Goal: Information Seeking & Learning: Learn about a topic

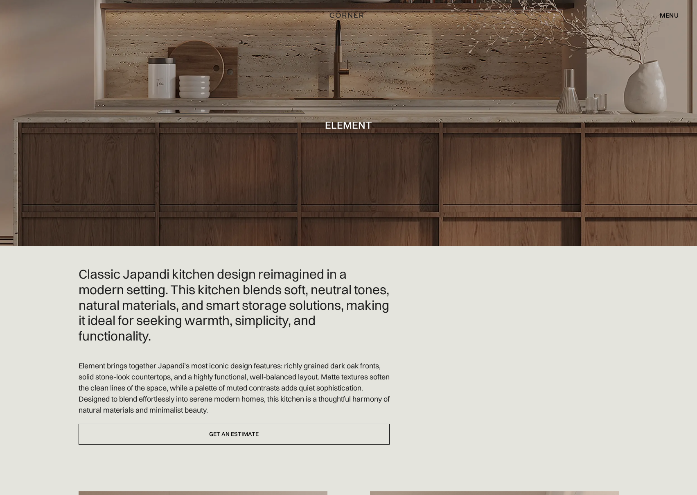
drag, startPoint x: 652, startPoint y: 303, endPoint x: 635, endPoint y: 125, distance: 178.5
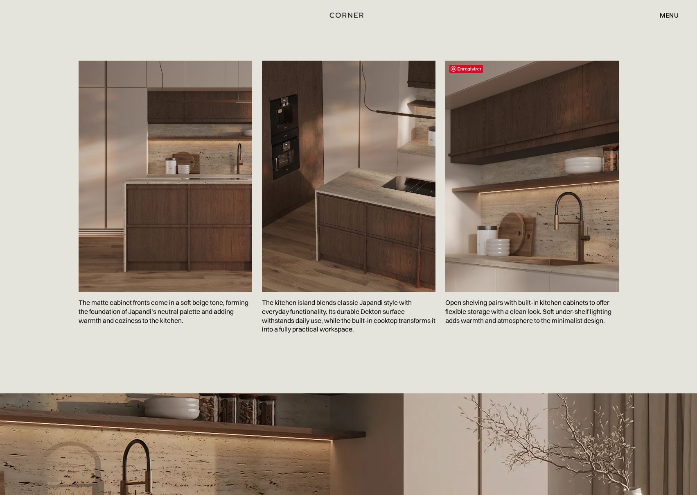
scroll to position [1269, 0]
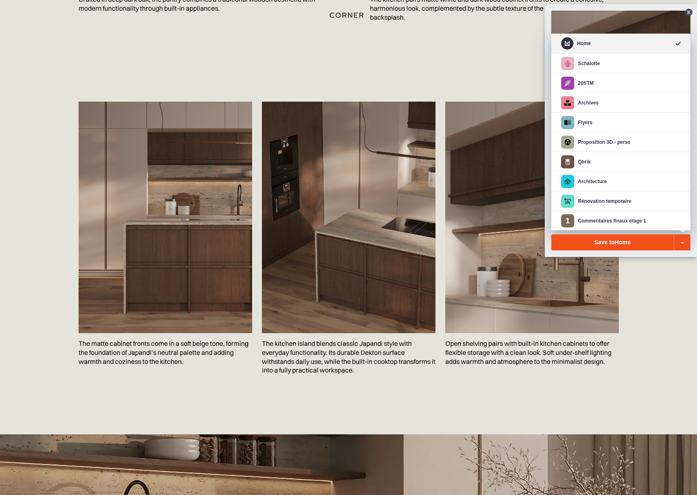
click at [686, 242] on icon at bounding box center [683, 242] width 10 height 10
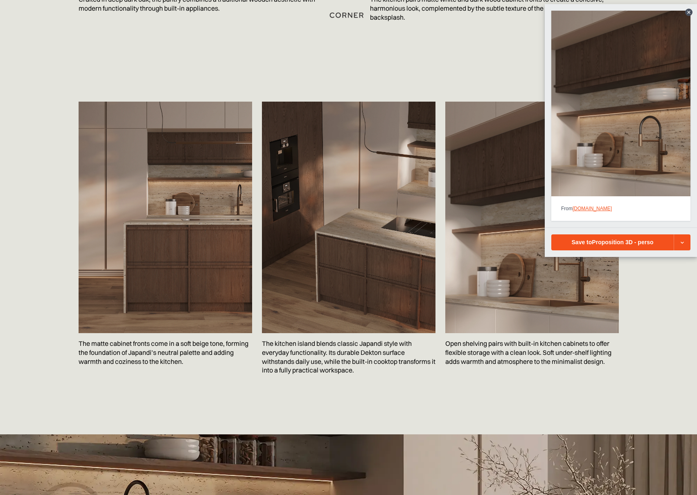
click at [620, 246] on div "Save to Proposition 3D - perso" at bounding box center [612, 242] width 123 height 16
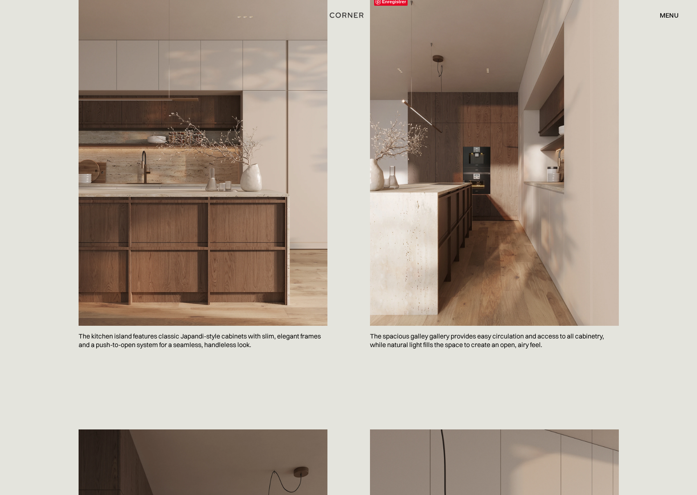
scroll to position [450, 0]
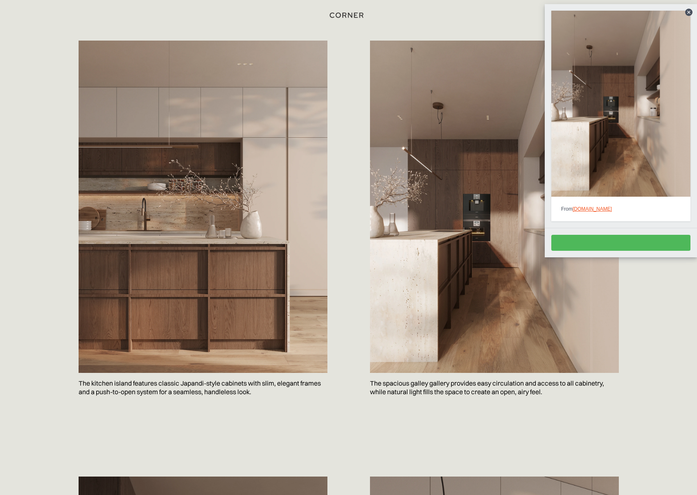
click at [672, 241] on div "Save to Home" at bounding box center [621, 243] width 123 height 16
drag, startPoint x: 651, startPoint y: 241, endPoint x: 656, endPoint y: 242, distance: 6.0
click at [651, 241] on div "Save to Home" at bounding box center [621, 242] width 106 height 7
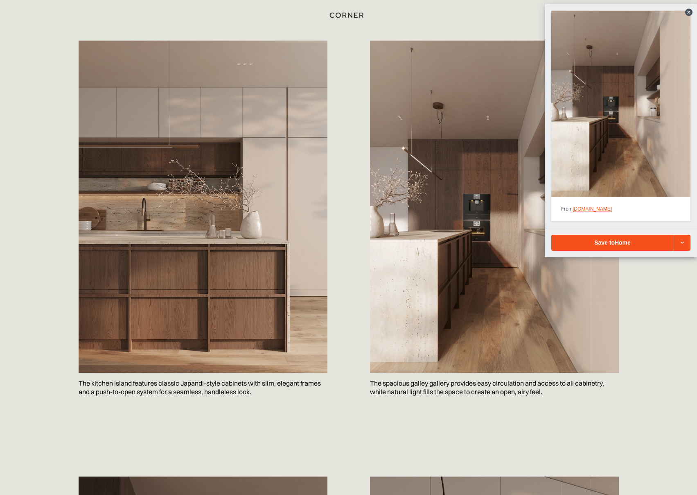
click at [686, 248] on div at bounding box center [682, 243] width 16 height 16
click at [640, 244] on span "Proposition 3D - perso" at bounding box center [622, 242] width 61 height 7
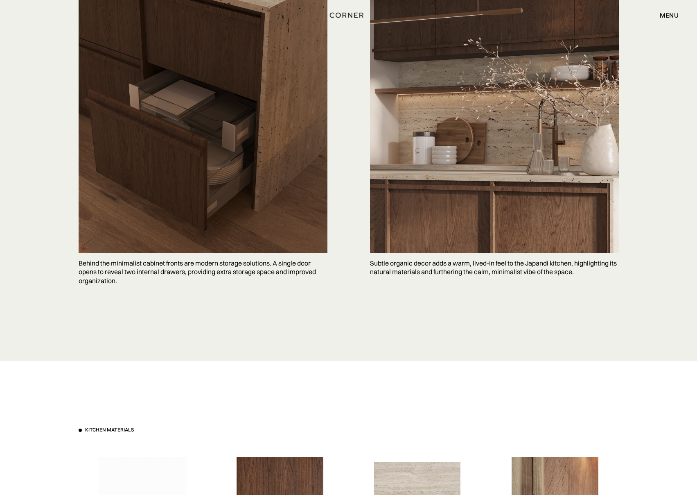
scroll to position [0, 0]
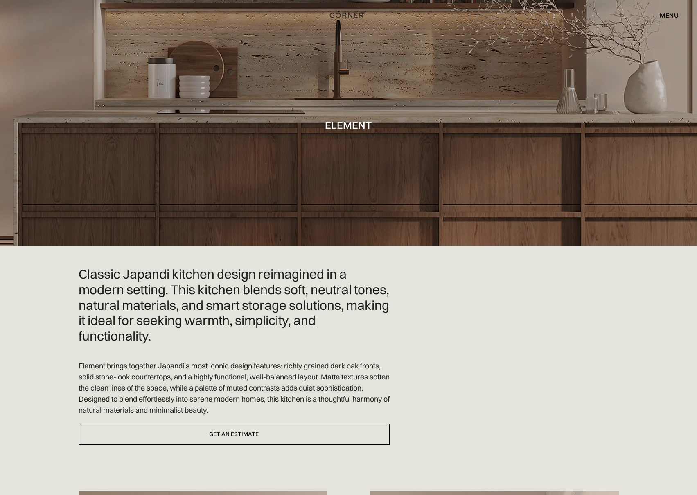
drag, startPoint x: 587, startPoint y: 176, endPoint x: 522, endPoint y: -75, distance: 259.4
click at [673, 13] on div "menu" at bounding box center [669, 15] width 19 height 7
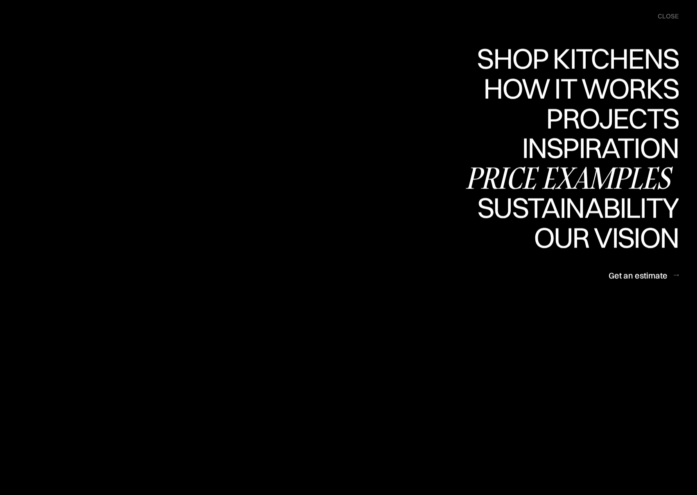
click at [585, 179] on div "Price examples" at bounding box center [571, 177] width 215 height 29
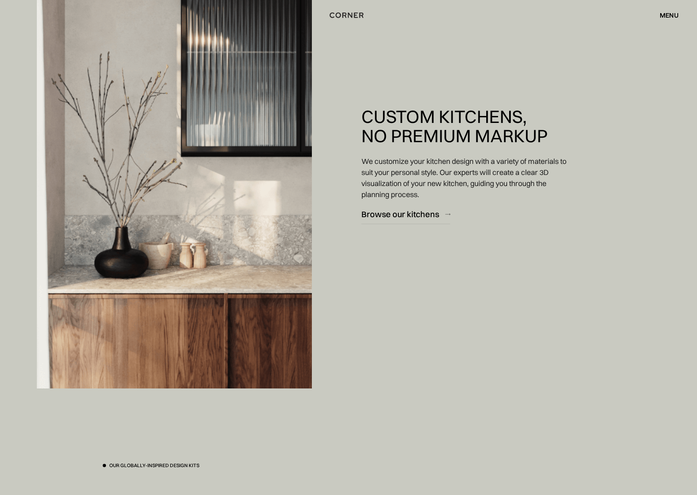
scroll to position [2006, 0]
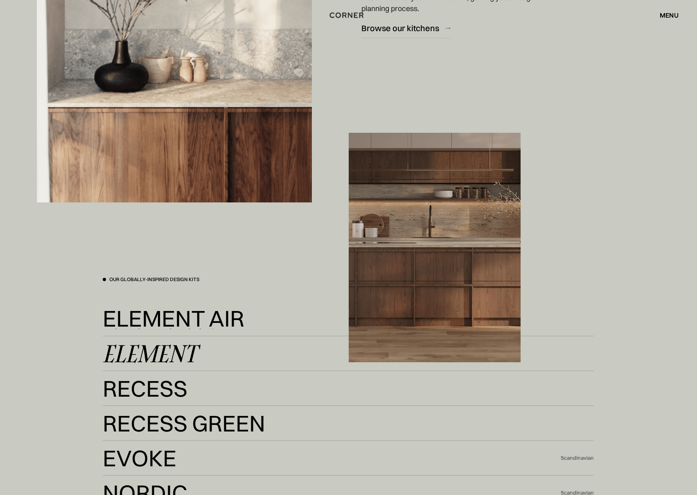
click at [142, 357] on div "Element" at bounding box center [150, 354] width 94 height 20
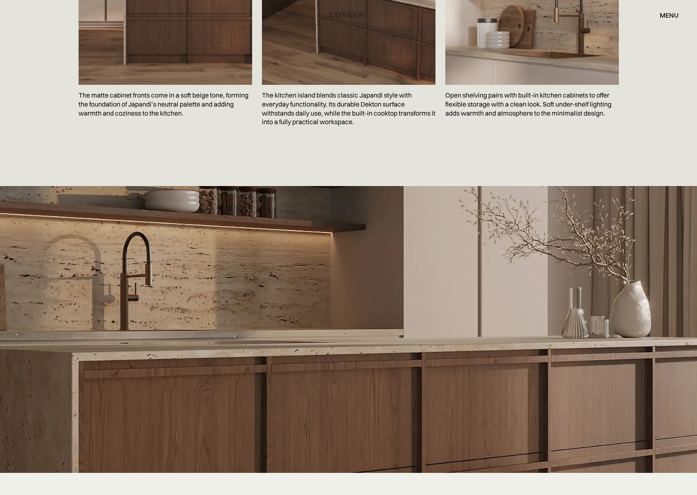
scroll to position [1515, 0]
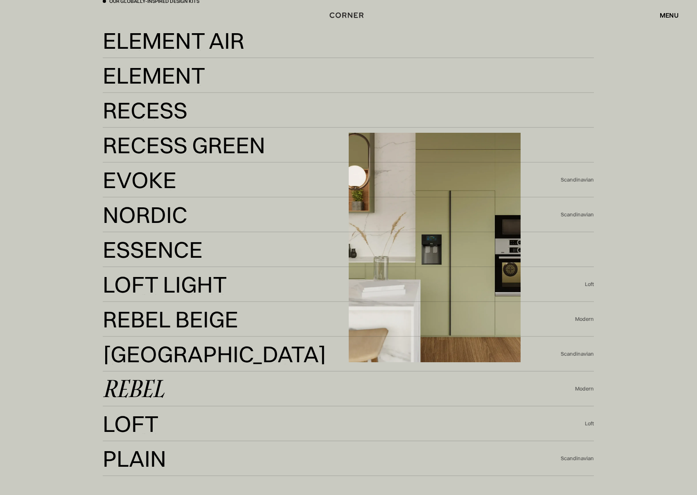
scroll to position [2293, 0]
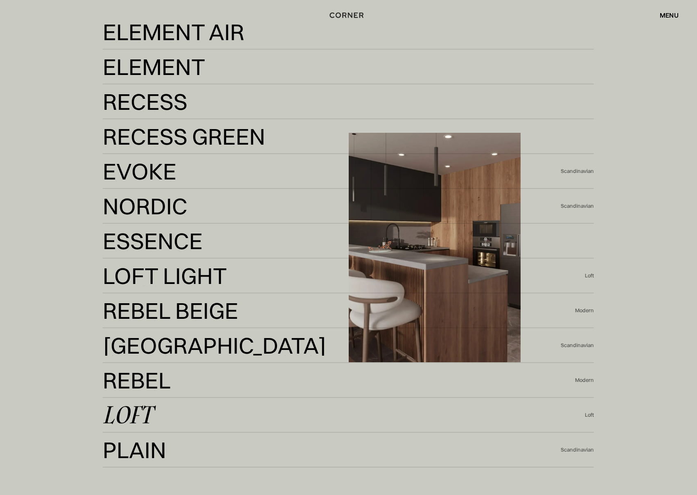
click at [145, 416] on div "Loft" at bounding box center [128, 415] width 50 height 20
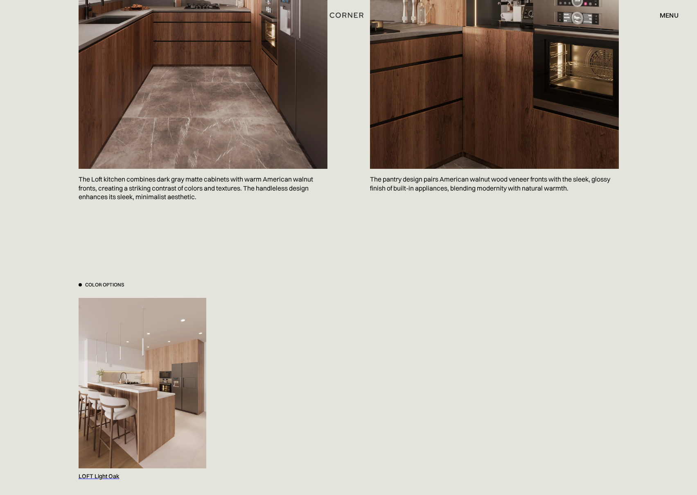
scroll to position [614, 0]
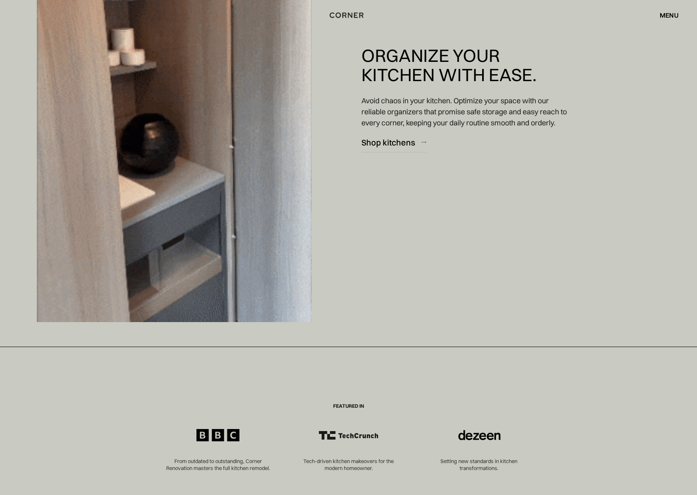
scroll to position [2948, 0]
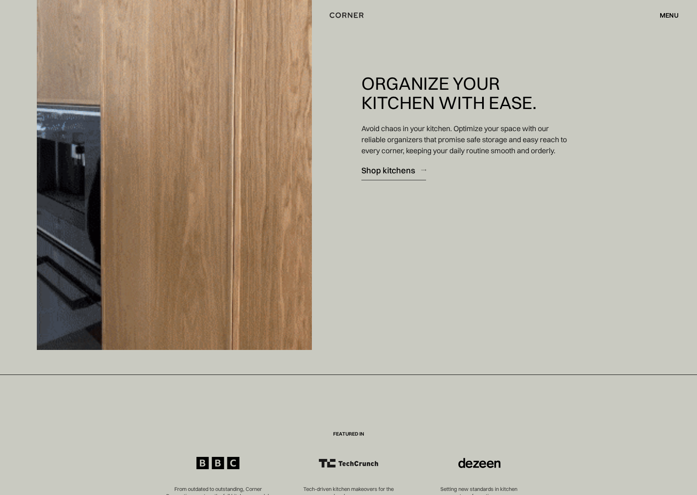
click at [395, 180] on div at bounding box center [394, 180] width 65 height 0
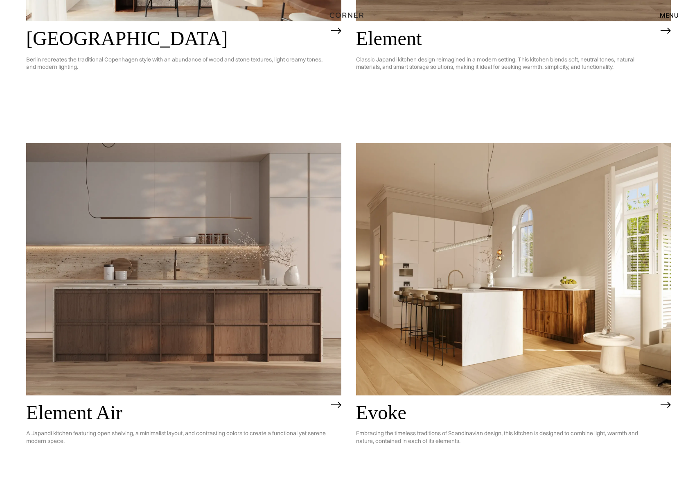
scroll to position [737, 0]
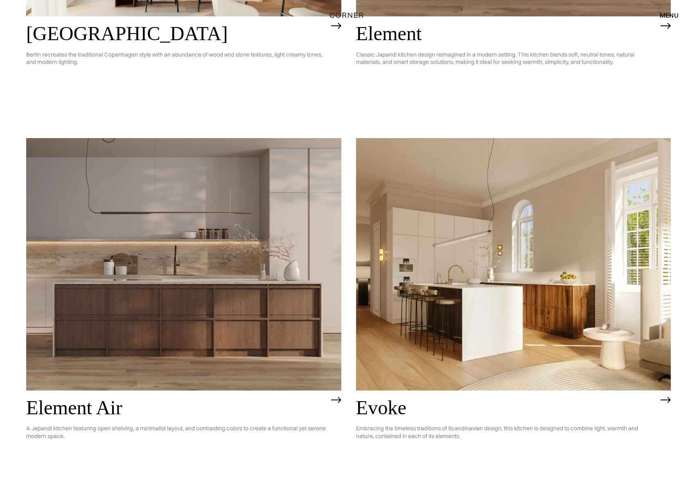
click at [108, 272] on img at bounding box center [183, 264] width 315 height 252
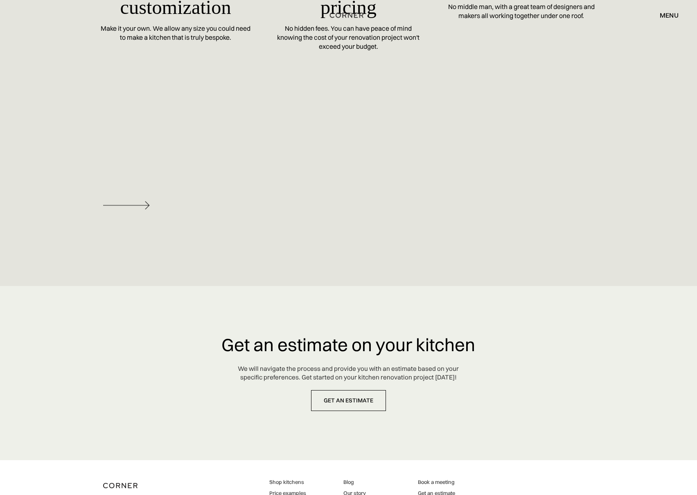
scroll to position [3986, 0]
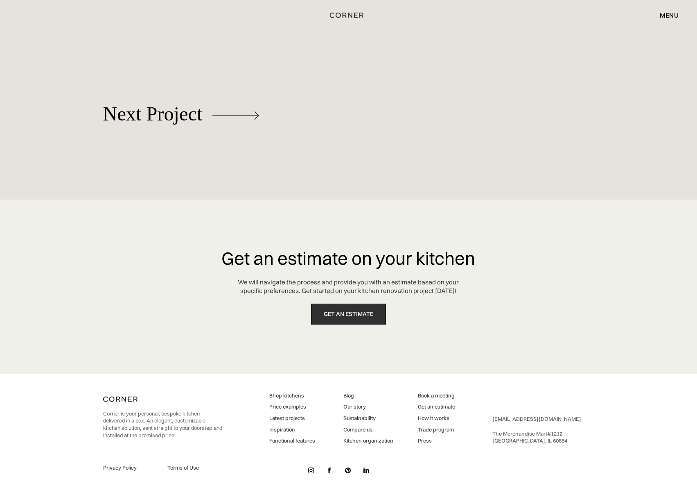
click at [347, 312] on link "get an estimate" at bounding box center [348, 313] width 75 height 21
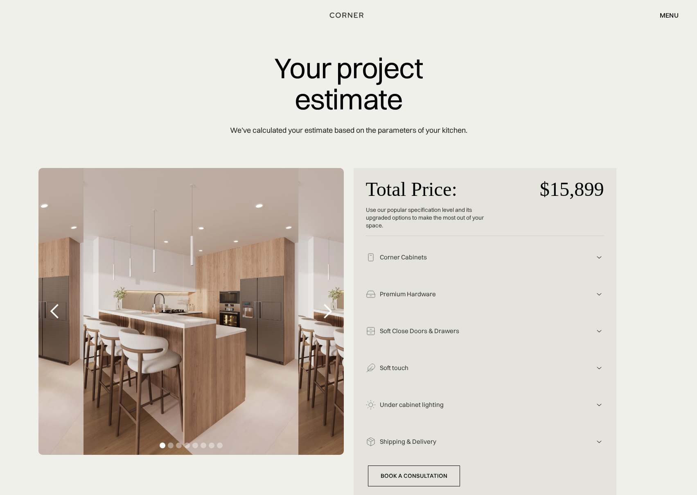
click at [598, 256] on img at bounding box center [599, 257] width 10 height 10
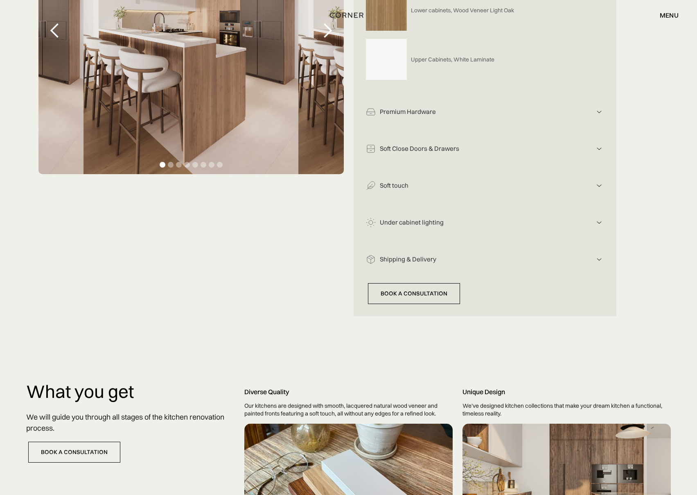
scroll to position [287, 0]
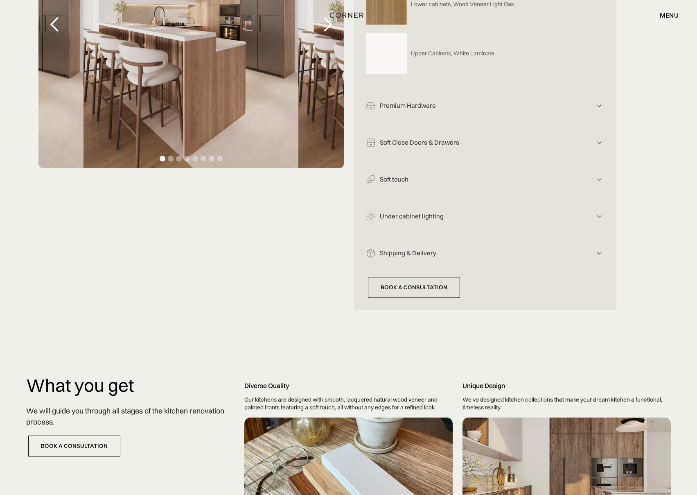
click at [600, 254] on img at bounding box center [599, 253] width 10 height 10
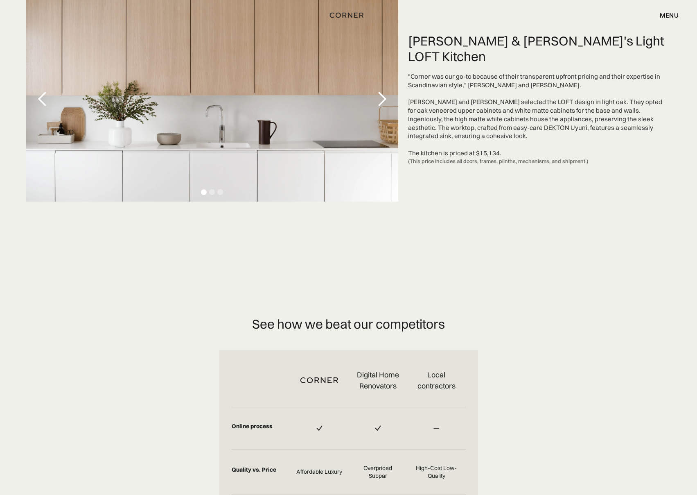
scroll to position [2293, 0]
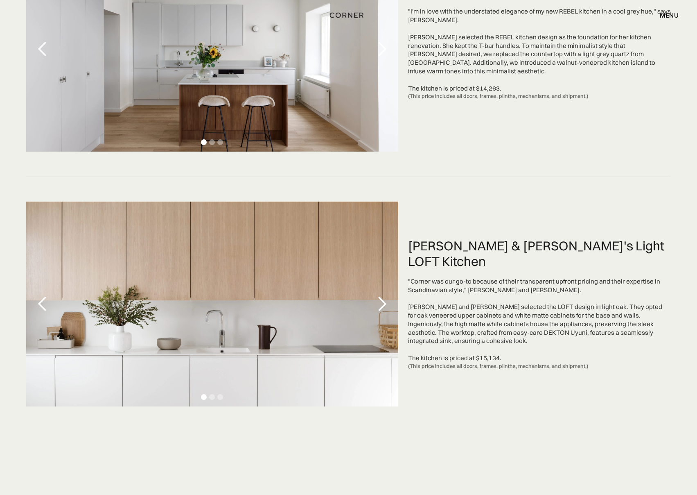
click at [387, 303] on div "next slide" at bounding box center [382, 304] width 16 height 16
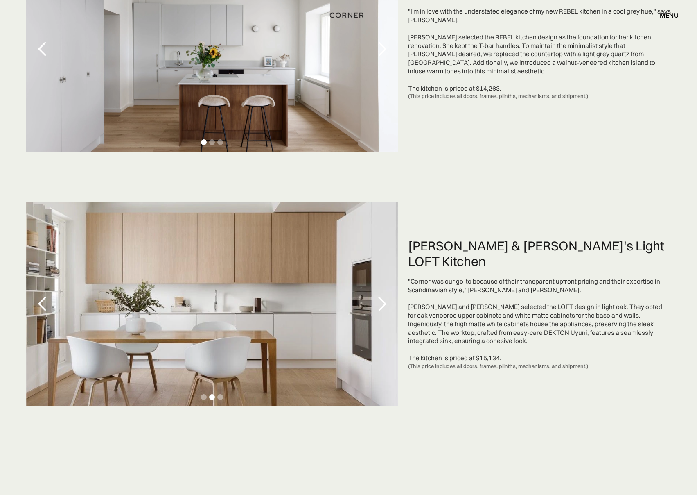
click at [387, 303] on div "next slide" at bounding box center [382, 304] width 16 height 16
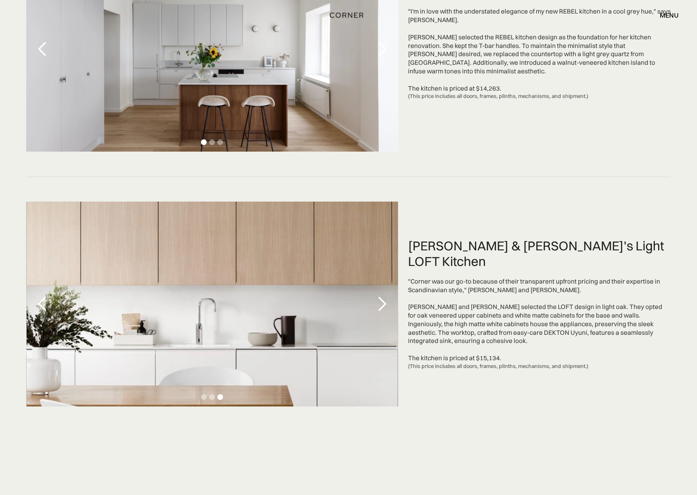
click at [387, 303] on div "next slide" at bounding box center [382, 304] width 16 height 16
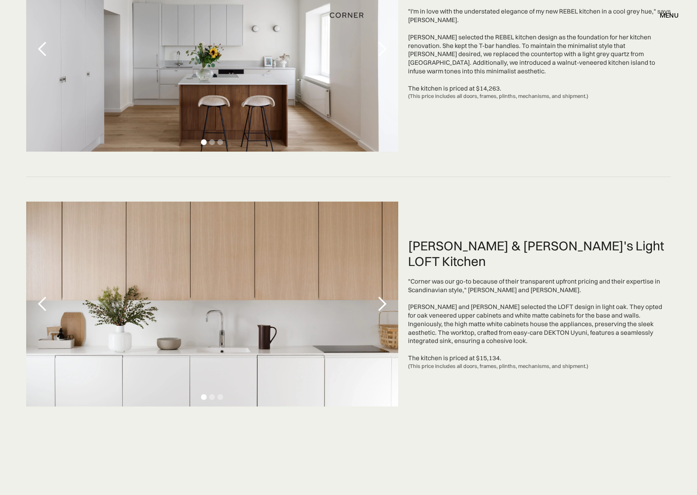
click at [387, 303] on div "next slide" at bounding box center [382, 304] width 16 height 16
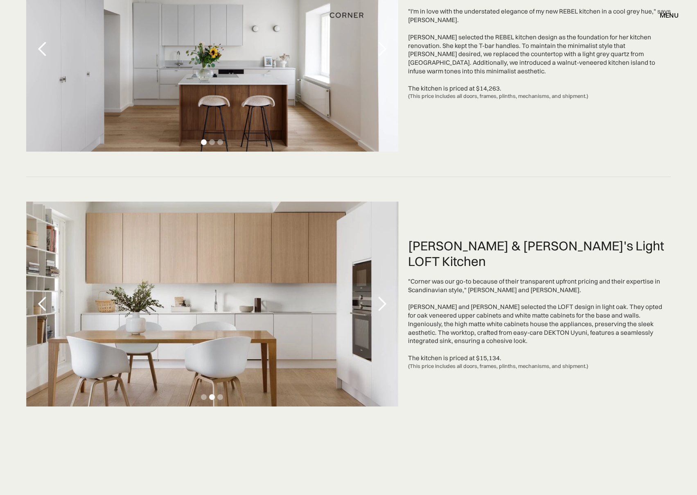
click at [387, 303] on div "next slide" at bounding box center [382, 304] width 16 height 16
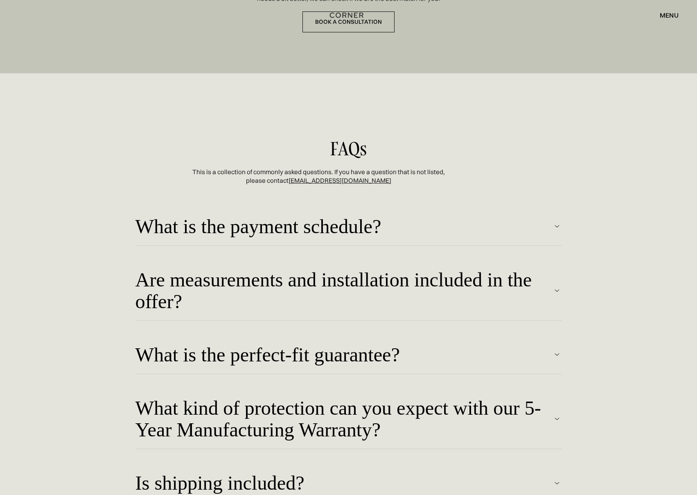
scroll to position [3644, 0]
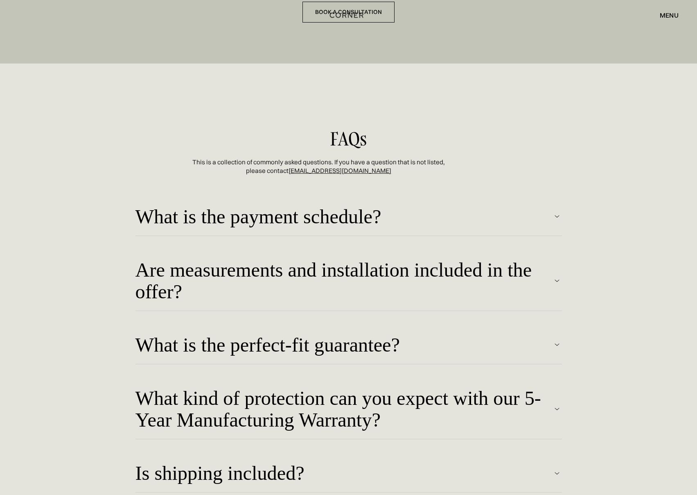
click at [411, 220] on div "What is the payment schedule?" at bounding box center [344, 217] width 417 height 22
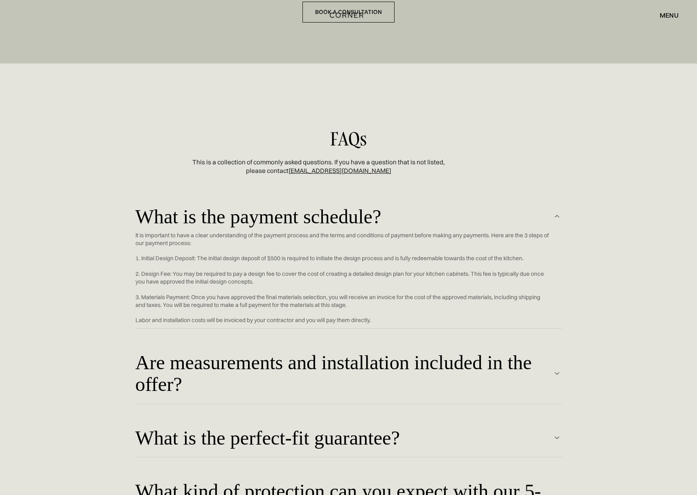
scroll to position [3685, 0]
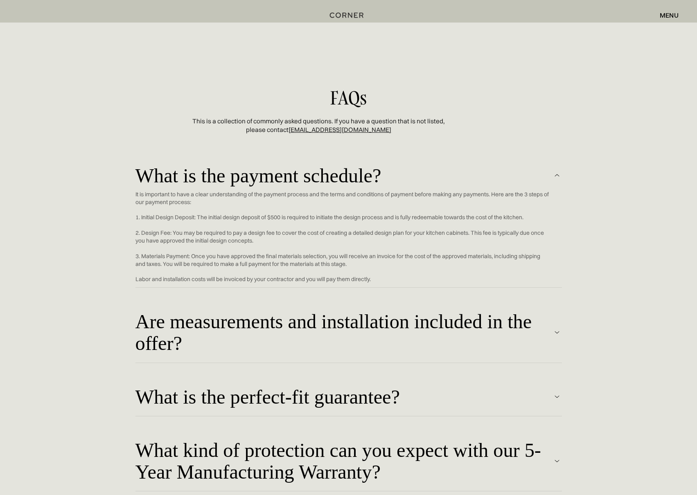
click at [402, 321] on div "Are measurements and installation included in the offer?" at bounding box center [344, 331] width 417 height 43
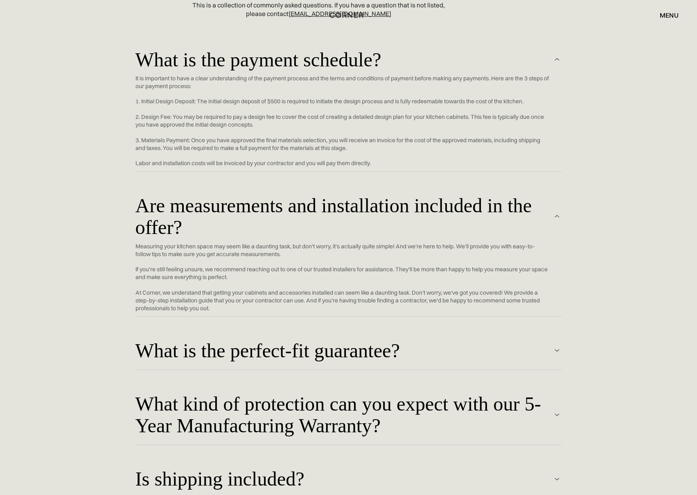
scroll to position [3808, 0]
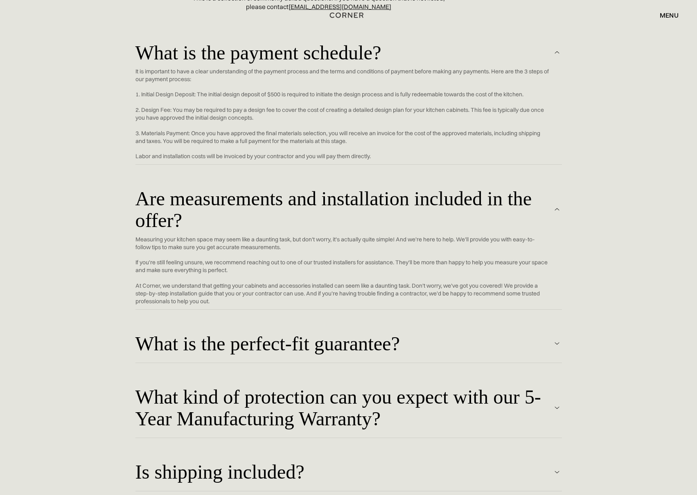
click at [391, 329] on div "What is the perfect-fit guarantee? We want to make sure your new kitchen is per…" at bounding box center [349, 342] width 427 height 53
click at [384, 341] on div "What is the perfect-fit guarantee?" at bounding box center [344, 343] width 417 height 22
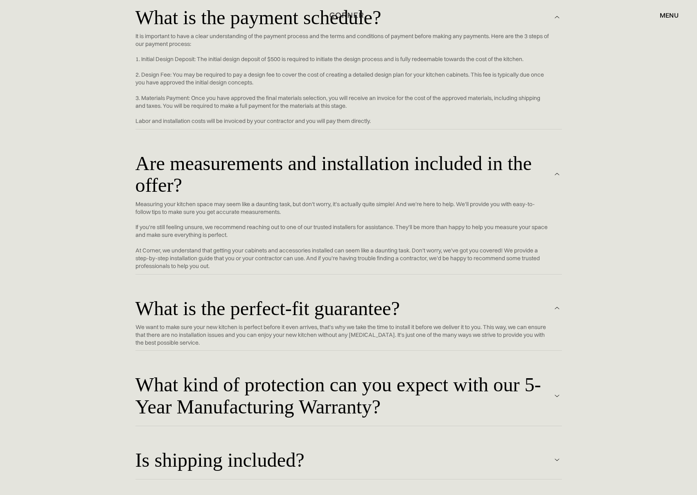
scroll to position [3889, 0]
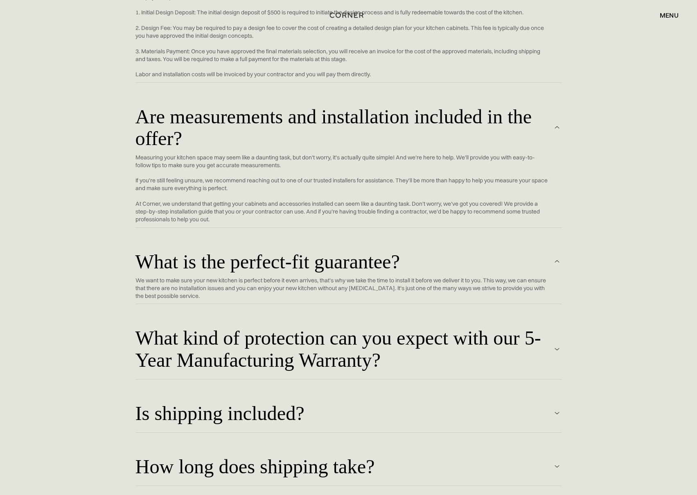
click at [495, 359] on div "What kind of protection can you expect with our 5-Year Manufacturing Warranty?" at bounding box center [344, 348] width 417 height 43
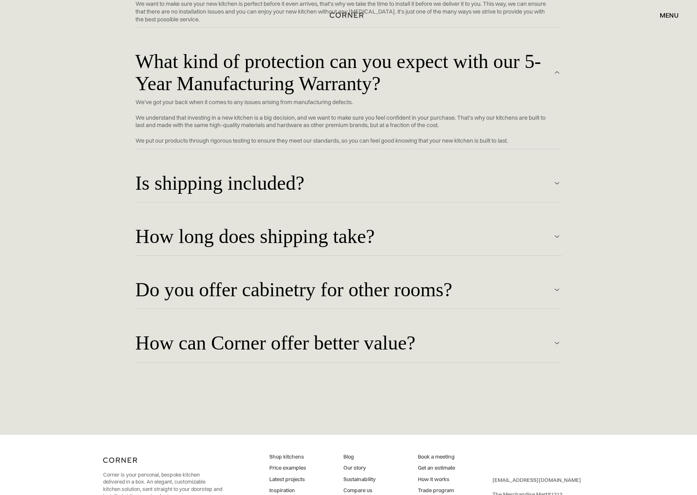
scroll to position [4176, 0]
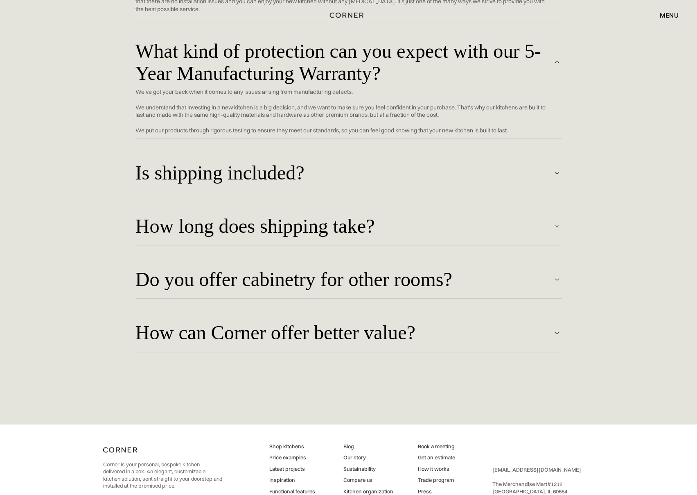
click at [479, 285] on div "Do you offer cabinetry for other rooms?" at bounding box center [344, 279] width 417 height 22
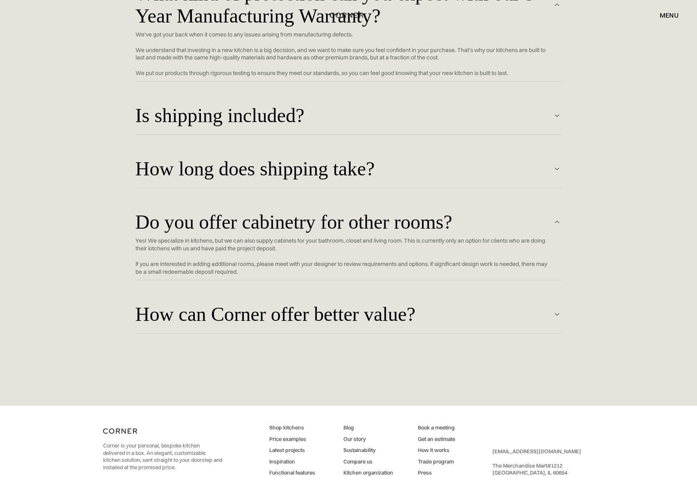
scroll to position [4258, 0]
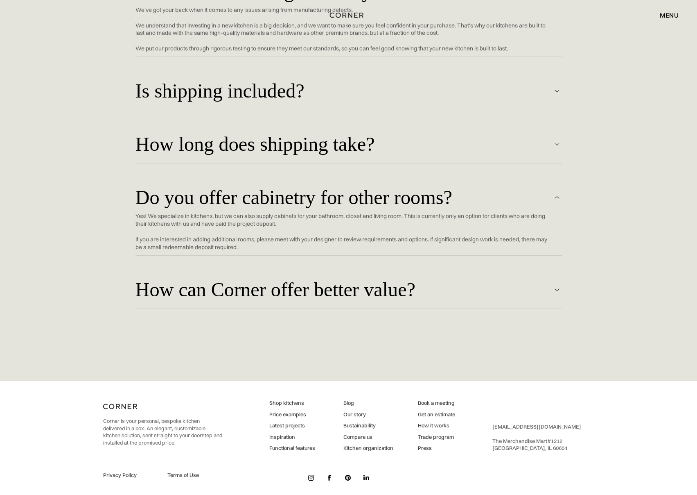
click at [449, 296] on div "How can Corner offer better value?" at bounding box center [344, 289] width 417 height 22
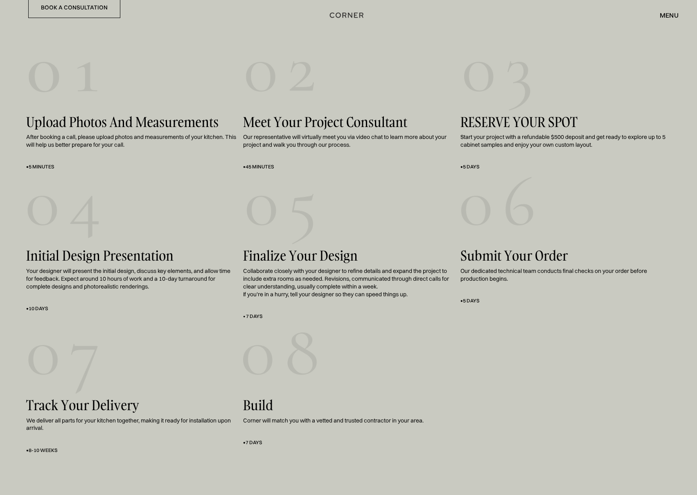
scroll to position [0, 0]
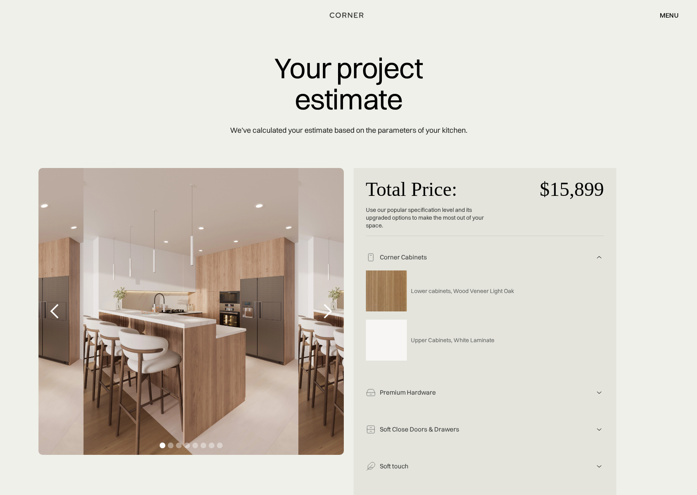
drag, startPoint x: 488, startPoint y: 317, endPoint x: 438, endPoint y: 109, distance: 214.2
click at [670, 17] on div "menu" at bounding box center [669, 15] width 19 height 7
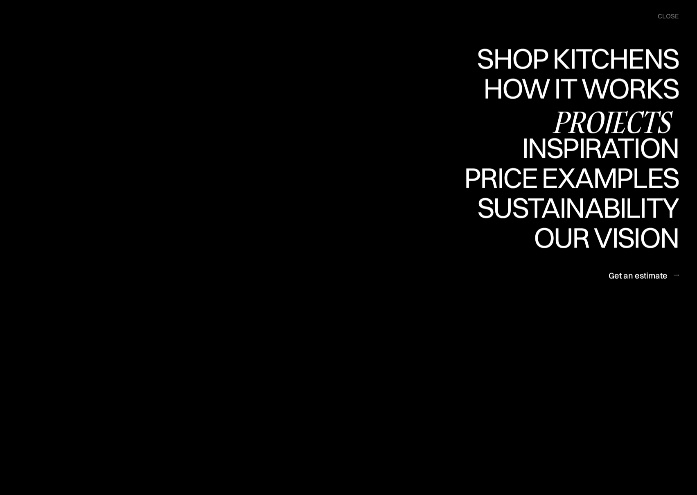
click at [612, 115] on div "Projects" at bounding box center [612, 121] width 133 height 29
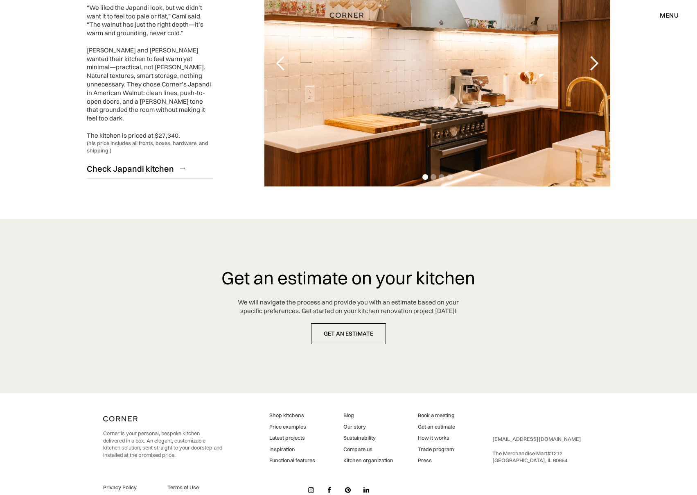
scroll to position [1969, 0]
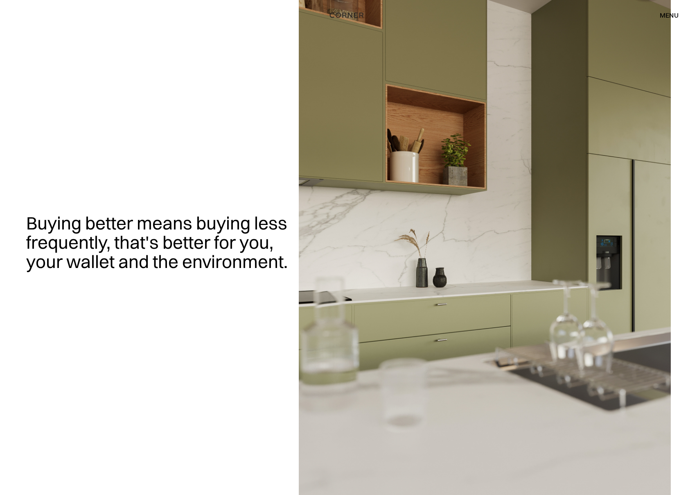
drag, startPoint x: 325, startPoint y: 225, endPoint x: 281, endPoint y: 34, distance: 196.7
drag, startPoint x: 682, startPoint y: 14, endPoint x: 675, endPoint y: 13, distance: 7.0
click at [682, 14] on div "Shop Kitchens Shop Kitchens How it works How it works Projects Projects Inspira…" at bounding box center [348, 15] width 697 height 14
click at [675, 13] on div "menu" at bounding box center [669, 15] width 19 height 7
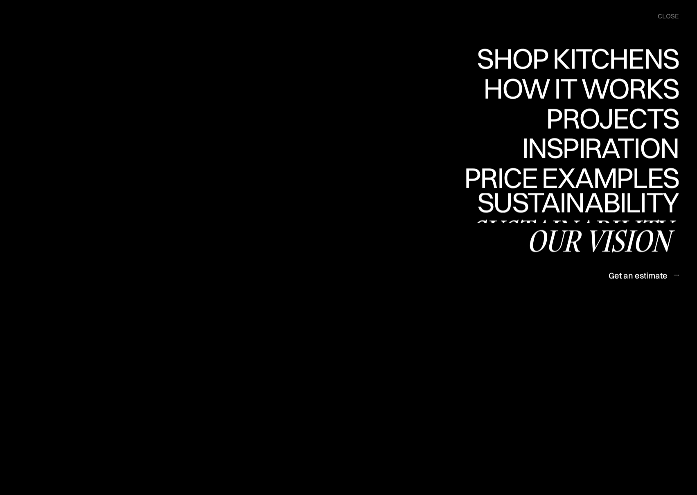
click at [583, 238] on div "Our vision" at bounding box center [603, 240] width 152 height 29
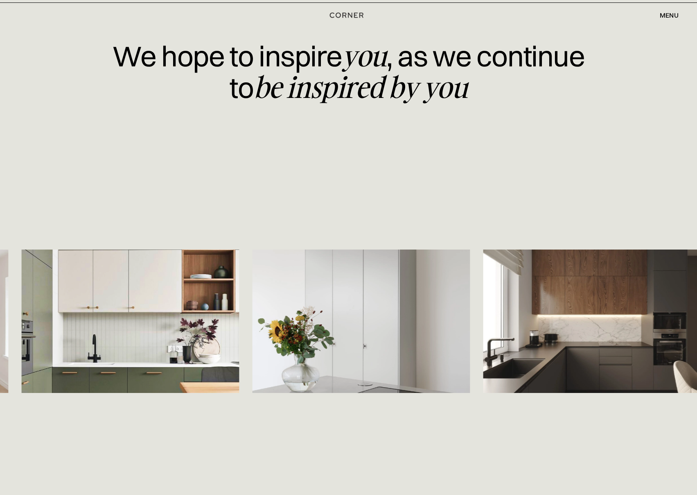
scroll to position [1433, 0]
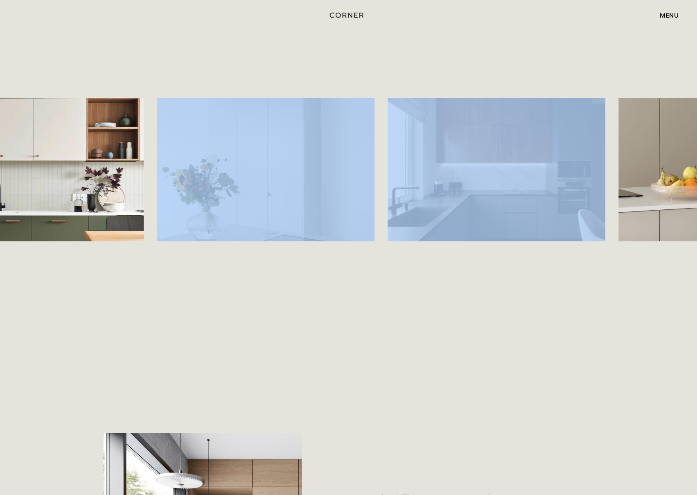
drag, startPoint x: 611, startPoint y: 180, endPoint x: 456, endPoint y: 177, distance: 155.2
click at [456, 177] on div "We hope to inspire you , as we continue to be inspired by you" at bounding box center [348, 136] width 697 height 495
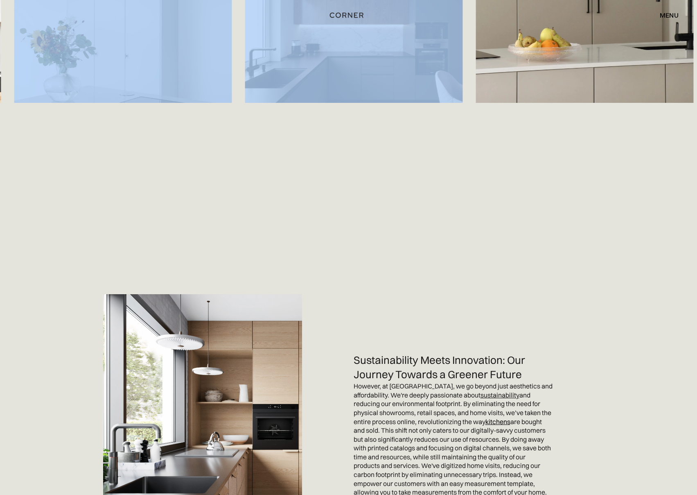
scroll to position [1506, 0]
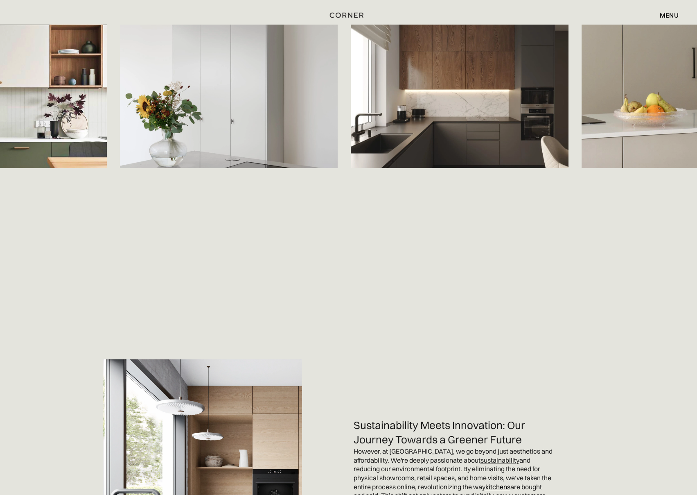
click at [671, 19] on div "menu close" at bounding box center [665, 15] width 27 height 14
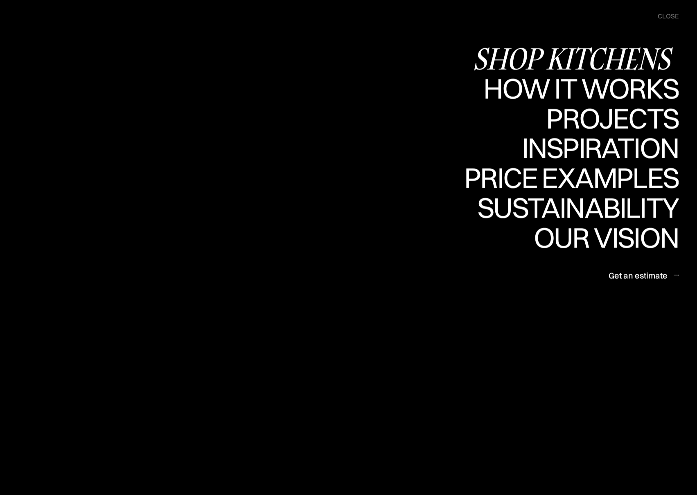
click at [600, 46] on div "Shop Kitchens" at bounding box center [576, 58] width 206 height 29
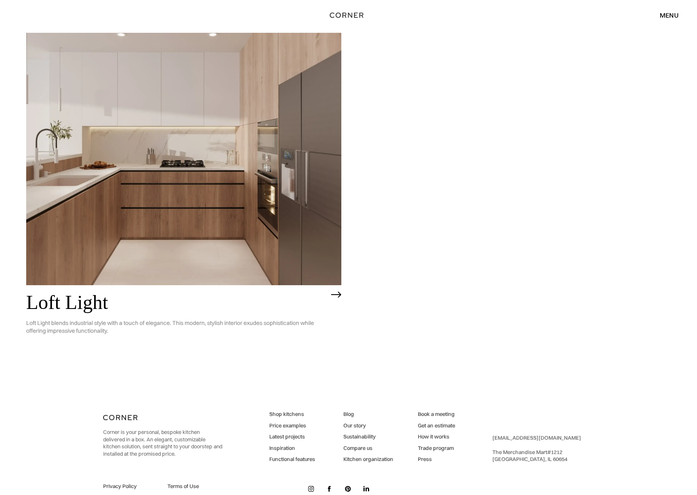
scroll to position [2347, 0]
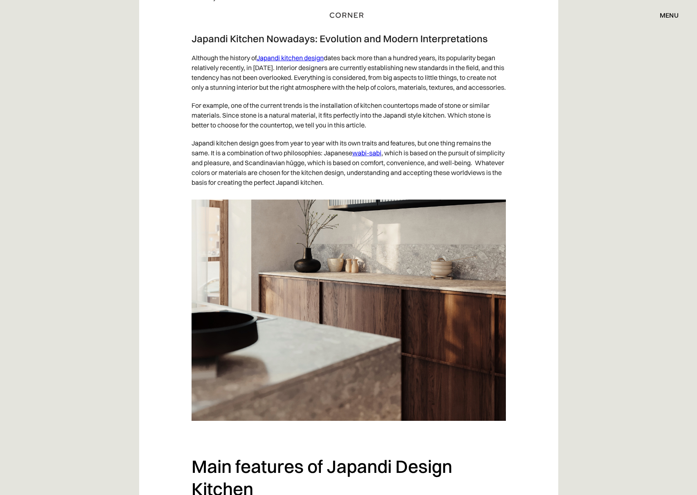
scroll to position [1228, 0]
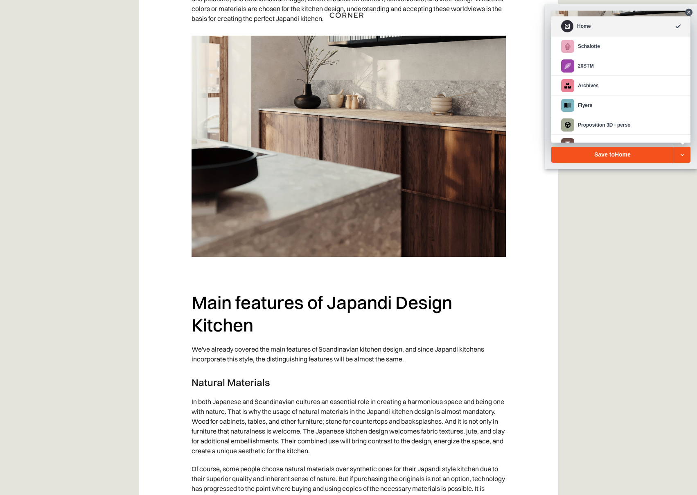
click at [679, 154] on icon at bounding box center [683, 155] width 10 height 10
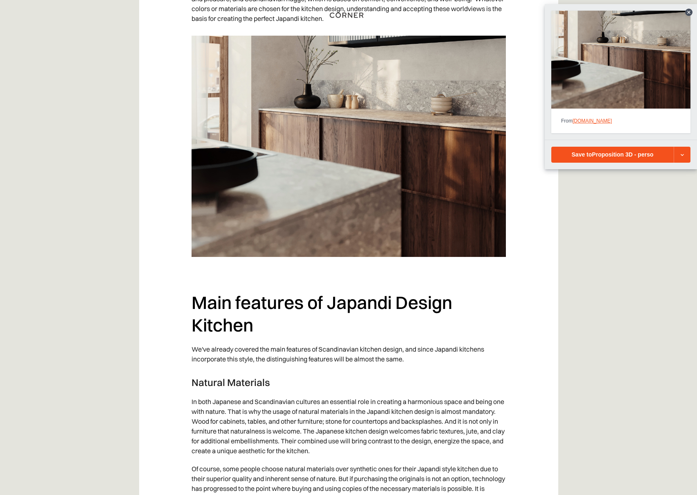
click at [630, 158] on span "Proposition 3D - perso" at bounding box center [622, 154] width 61 height 7
